Goal: Navigation & Orientation: Find specific page/section

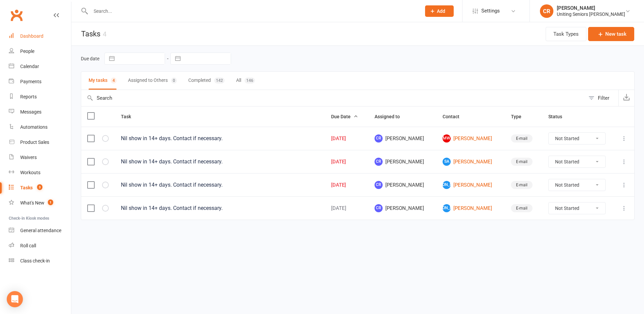
click at [43, 33] on div "Dashboard" at bounding box center [31, 35] width 23 height 5
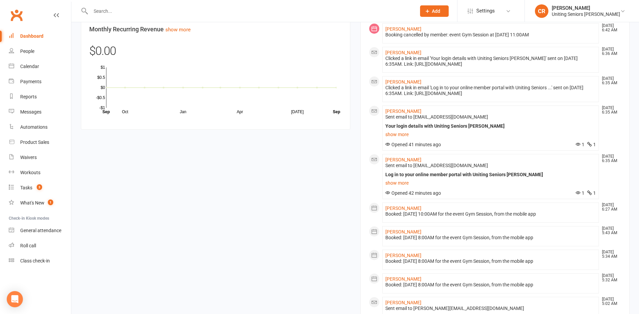
scroll to position [534, 0]
click at [397, 137] on link "show more" at bounding box center [490, 135] width 211 height 9
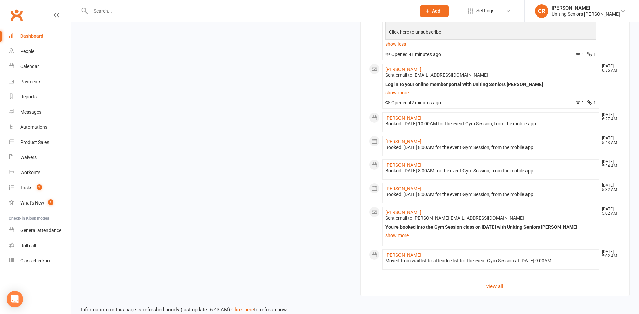
scroll to position [766, 0]
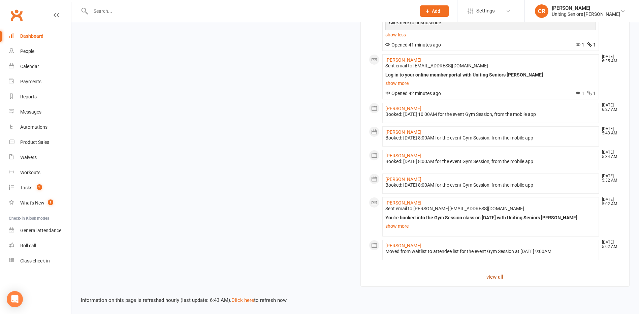
click at [495, 278] on link "view all" at bounding box center [495, 277] width 252 height 8
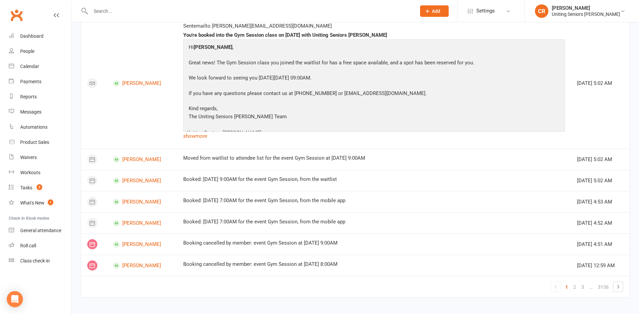
scroll to position [680, 0]
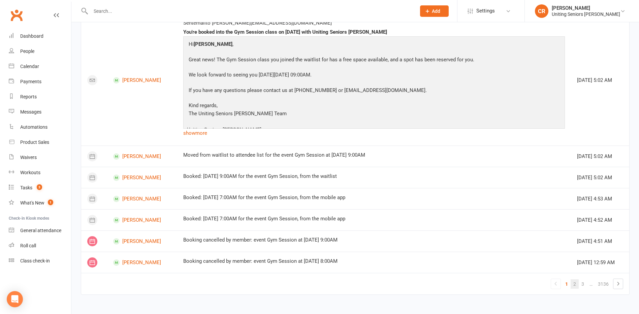
click at [574, 283] on link "2" at bounding box center [574, 283] width 8 height 9
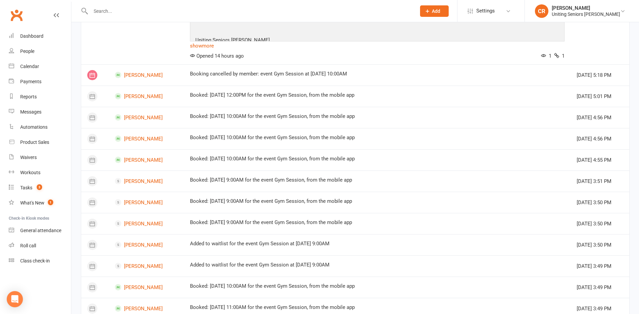
scroll to position [455, 0]
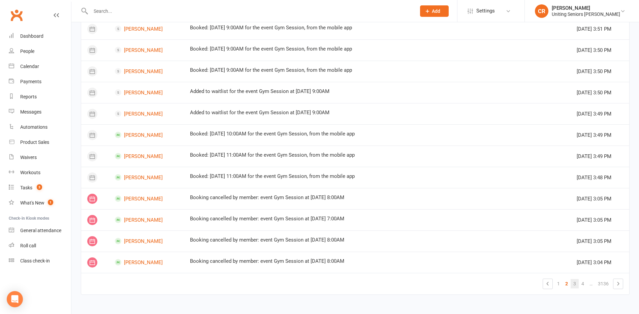
click at [575, 284] on link "3" at bounding box center [574, 283] width 8 height 9
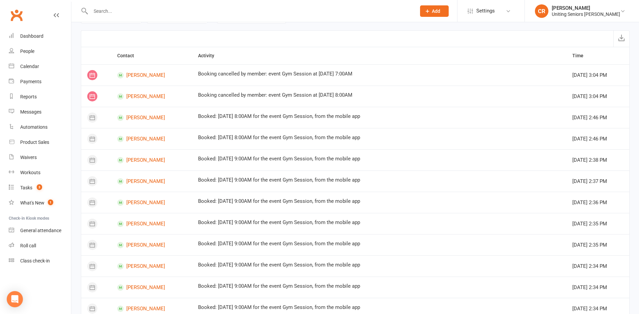
scroll to position [0, 0]
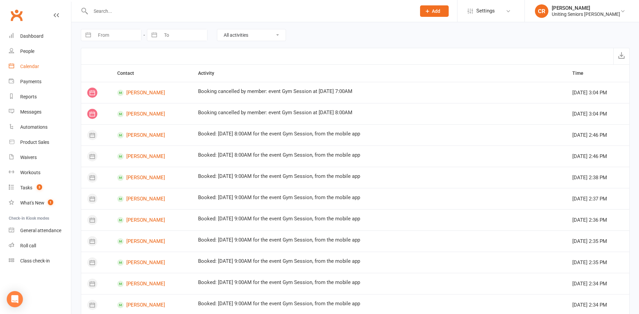
click at [32, 62] on link "Calendar" at bounding box center [40, 66] width 62 height 15
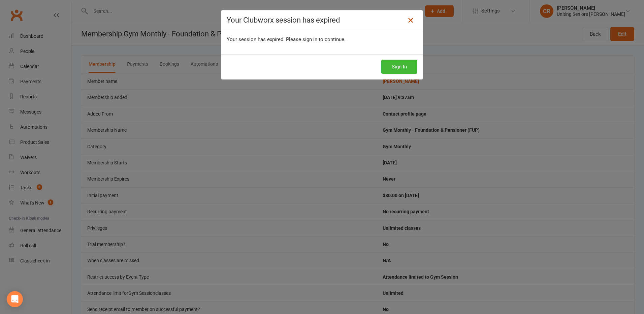
click at [406, 23] on icon at bounding box center [410, 20] width 8 height 8
click at [396, 66] on button "Sign In" at bounding box center [399, 67] width 36 height 14
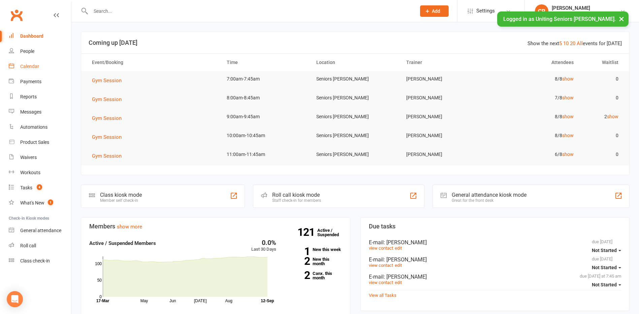
click at [37, 70] on link "Calendar" at bounding box center [40, 66] width 62 height 15
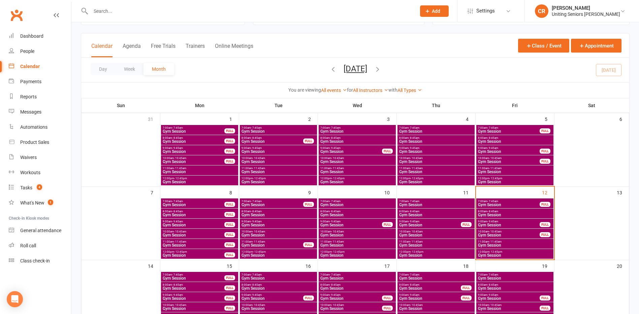
scroll to position [67, 0]
